Goal: Task Accomplishment & Management: Use online tool/utility

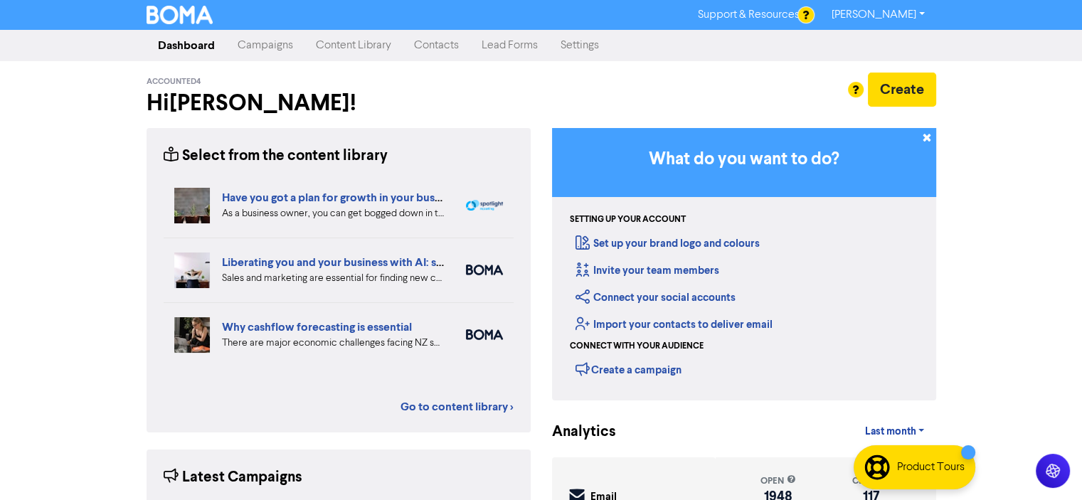
click at [245, 43] on link "Campaigns" at bounding box center [265, 45] width 78 height 28
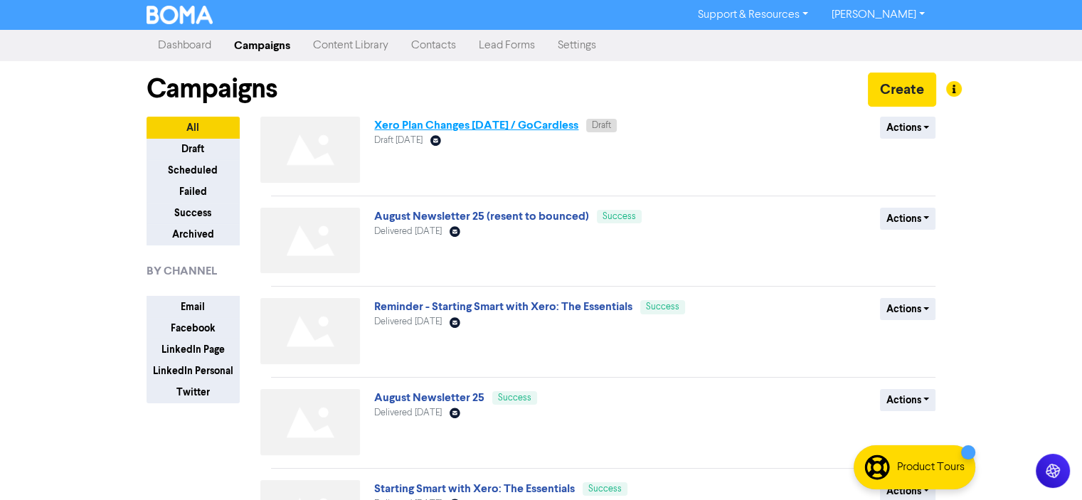
click at [455, 127] on link "Xero Plan Changes [DATE] / GoCardless" at bounding box center [476, 125] width 204 height 14
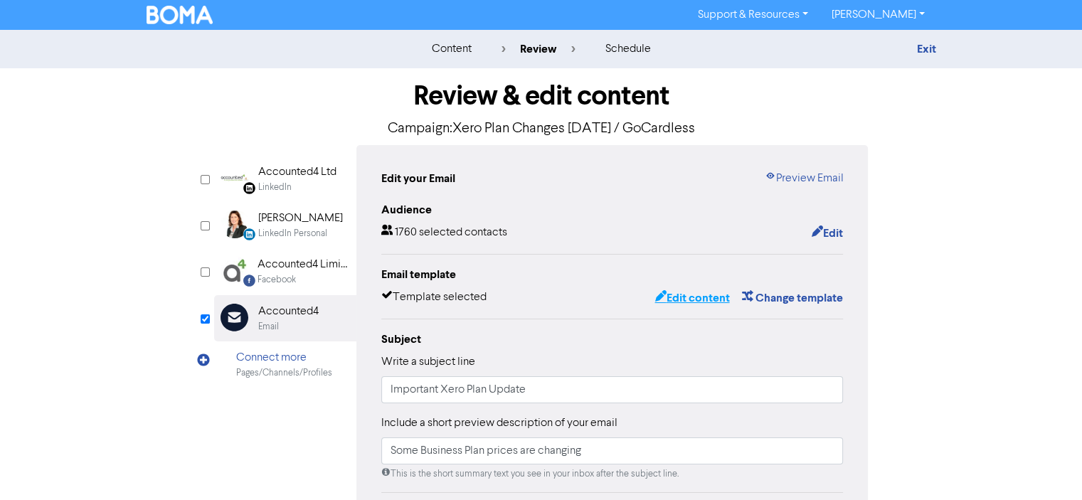
click at [689, 298] on button "Edit content" at bounding box center [692, 298] width 76 height 18
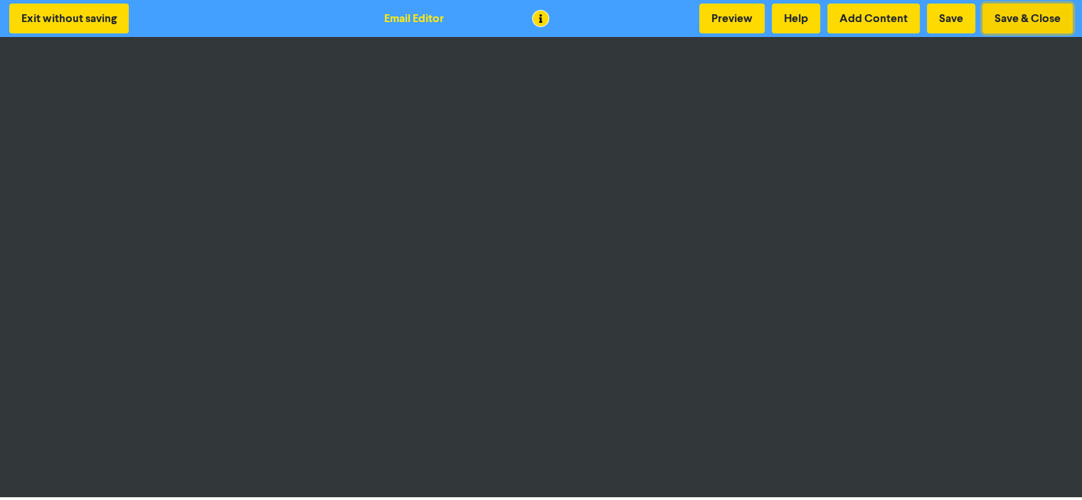
click at [1022, 18] on button "Save & Close" at bounding box center [1027, 19] width 90 height 30
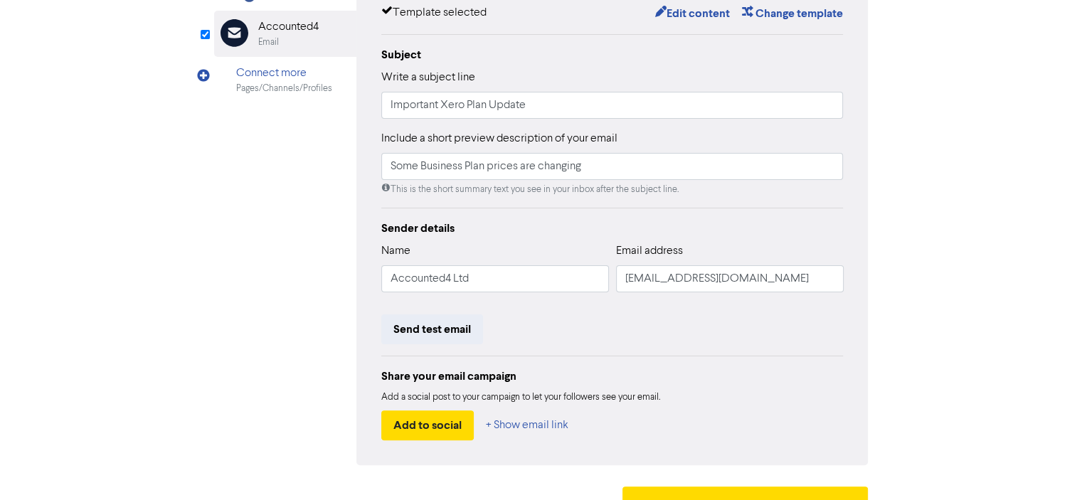
scroll to position [313, 0]
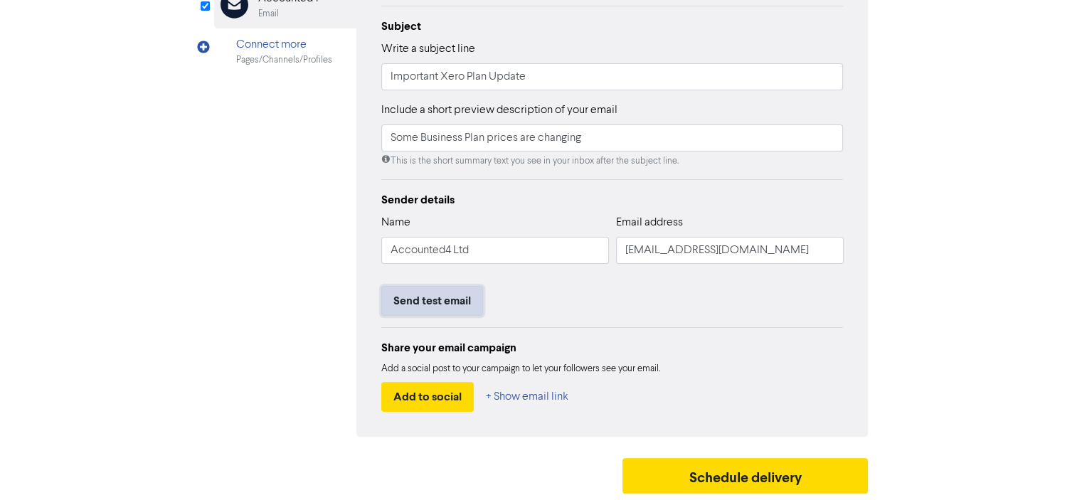
click at [407, 304] on button "Send test email" at bounding box center [432, 301] width 102 height 30
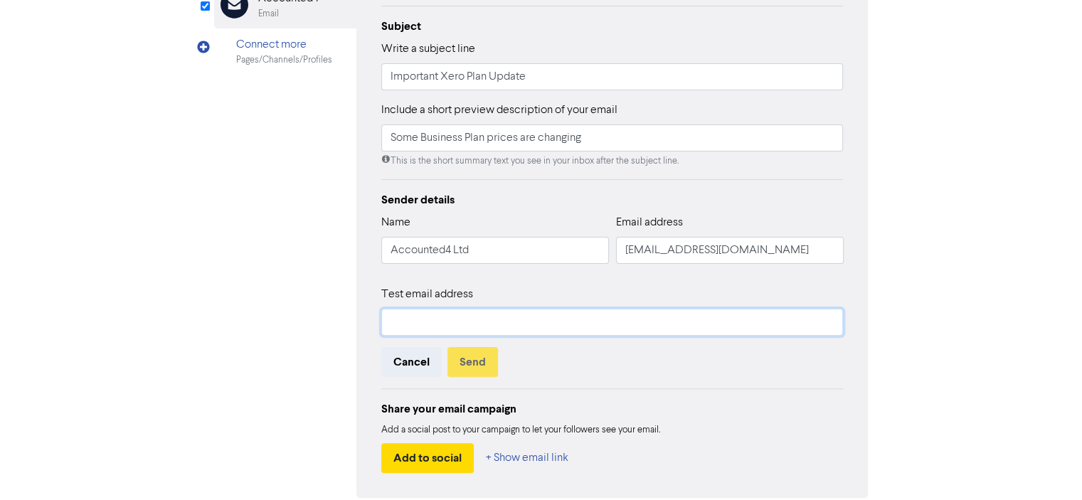
click at [408, 324] on input "text" at bounding box center [612, 322] width 462 height 27
type input "[PERSON_NAME][EMAIL_ADDRESS][DOMAIN_NAME]"
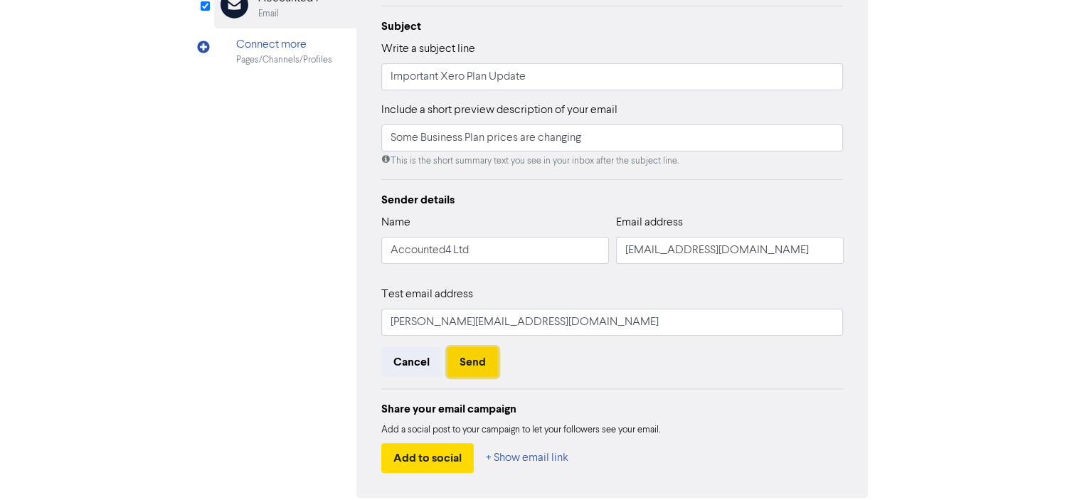
click at [469, 361] on button "Send" at bounding box center [472, 362] width 50 height 30
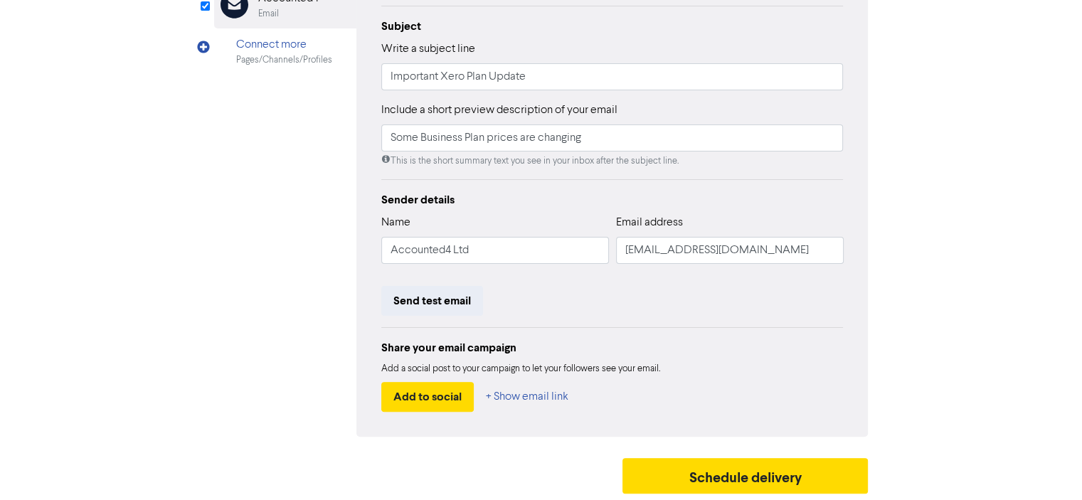
scroll to position [0, 0]
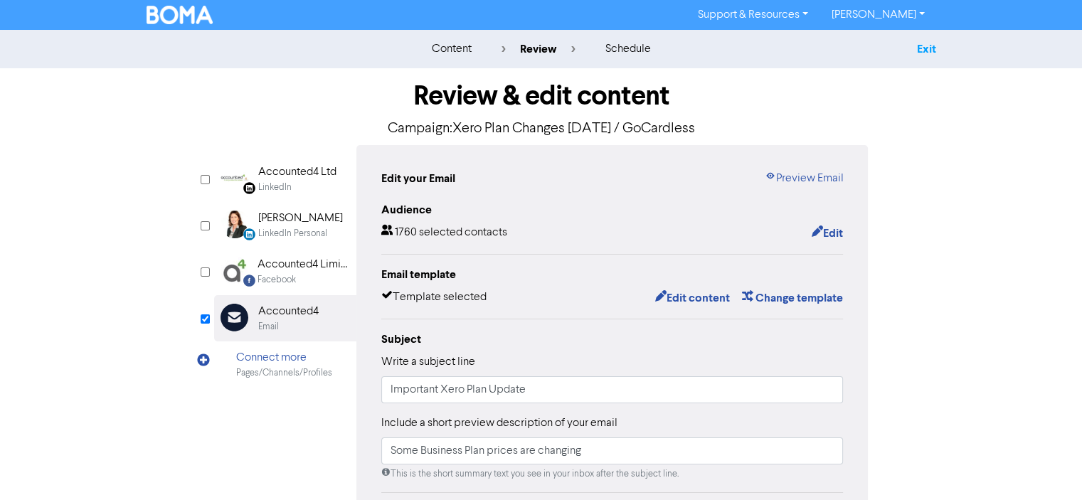
click at [927, 48] on link "Exit" at bounding box center [925, 49] width 19 height 14
